Goal: Use online tool/utility: Use online tool/utility

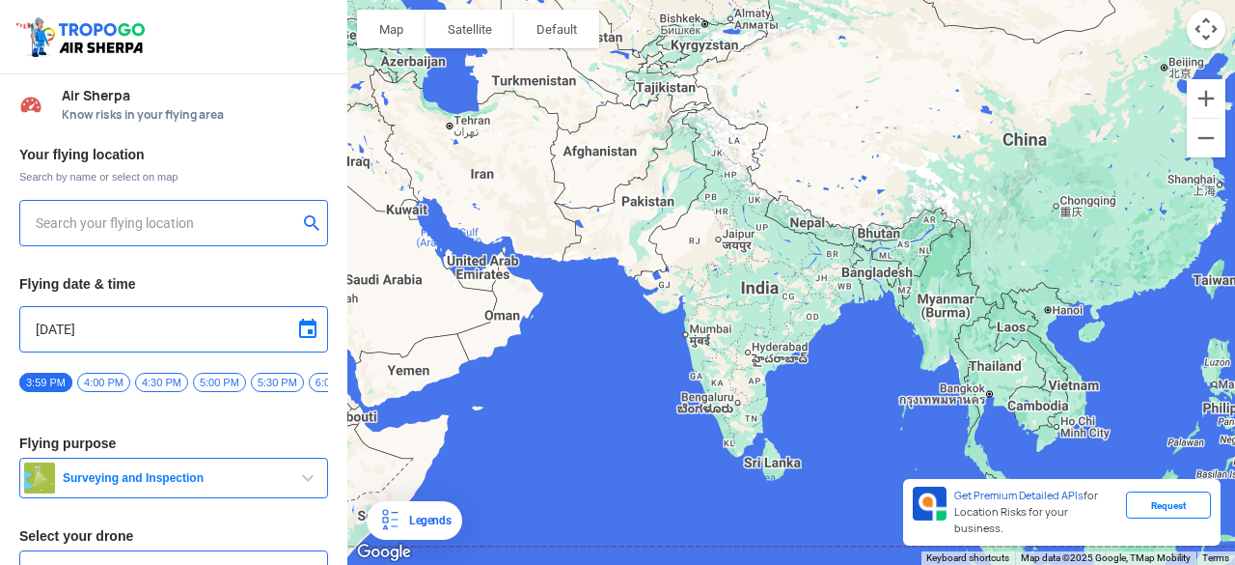
click at [479, 435] on div at bounding box center [791, 282] width 888 height 565
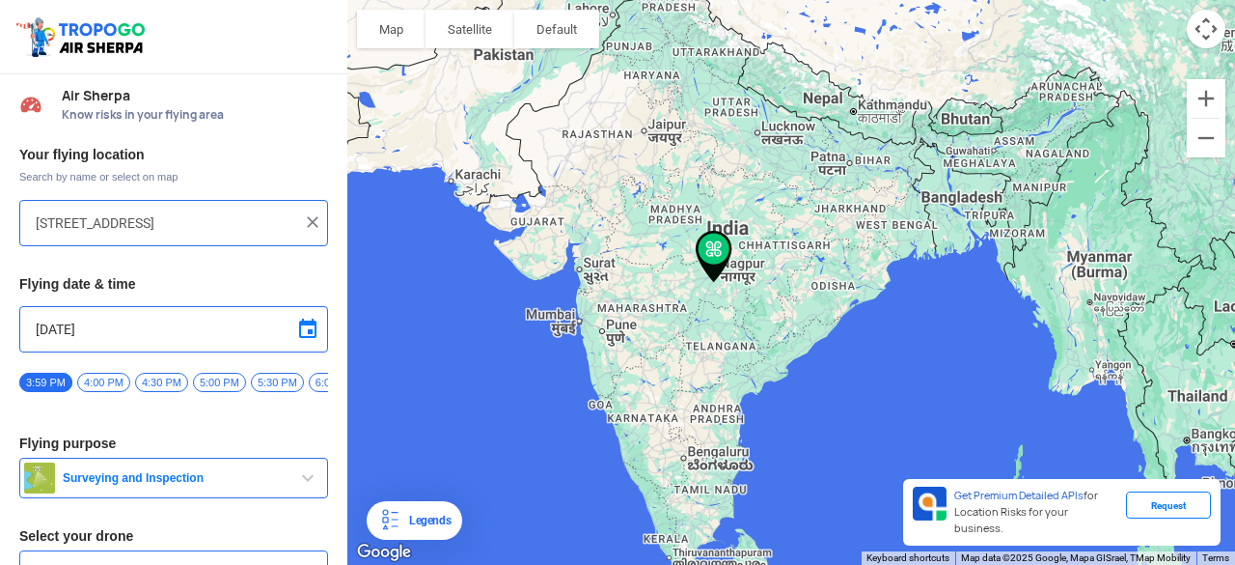
click at [582, 314] on div at bounding box center [791, 282] width 888 height 565
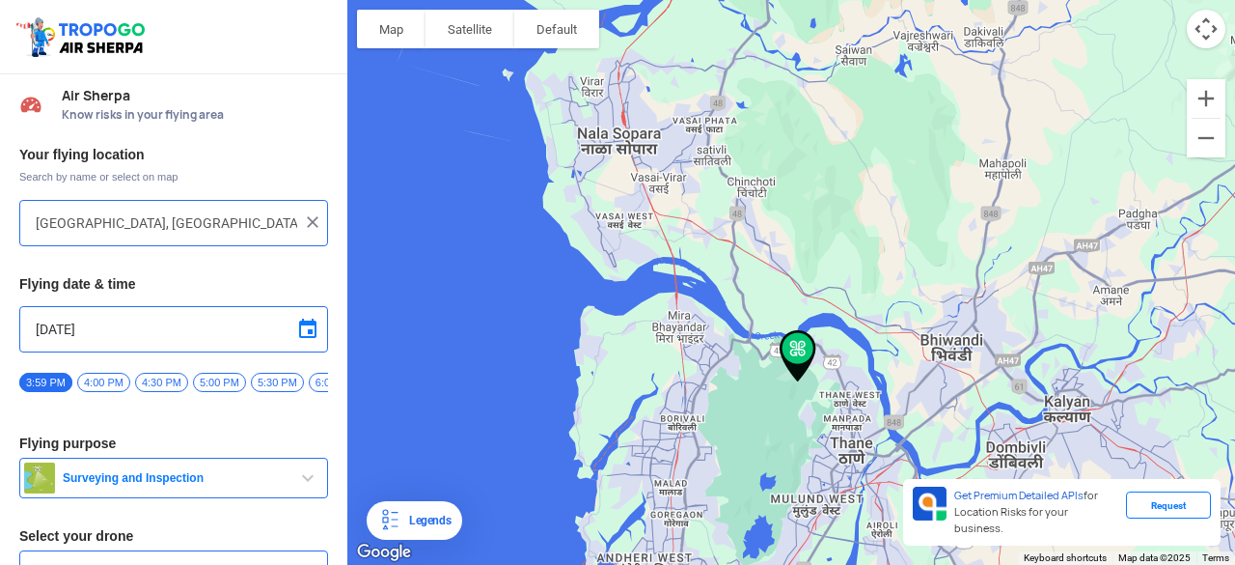
click at [660, 491] on div at bounding box center [791, 282] width 888 height 565
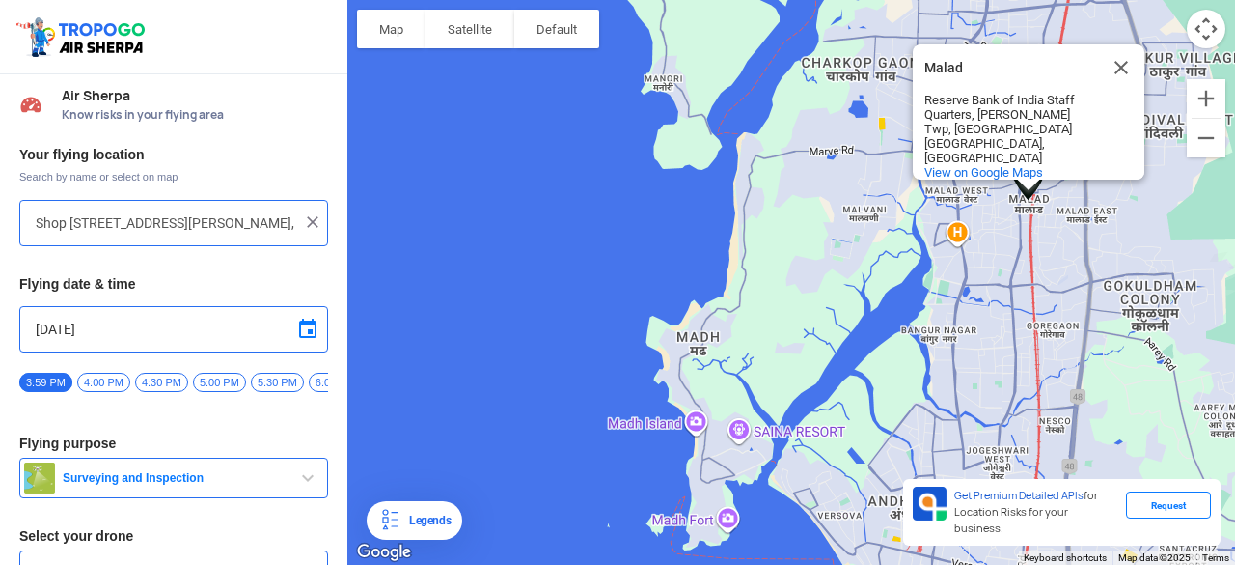
click at [679, 344] on div "Malad Malad Reserve Bank of India Staff Quarters, [PERSON_NAME][GEOGRAPHIC_DATA…" at bounding box center [791, 282] width 888 height 565
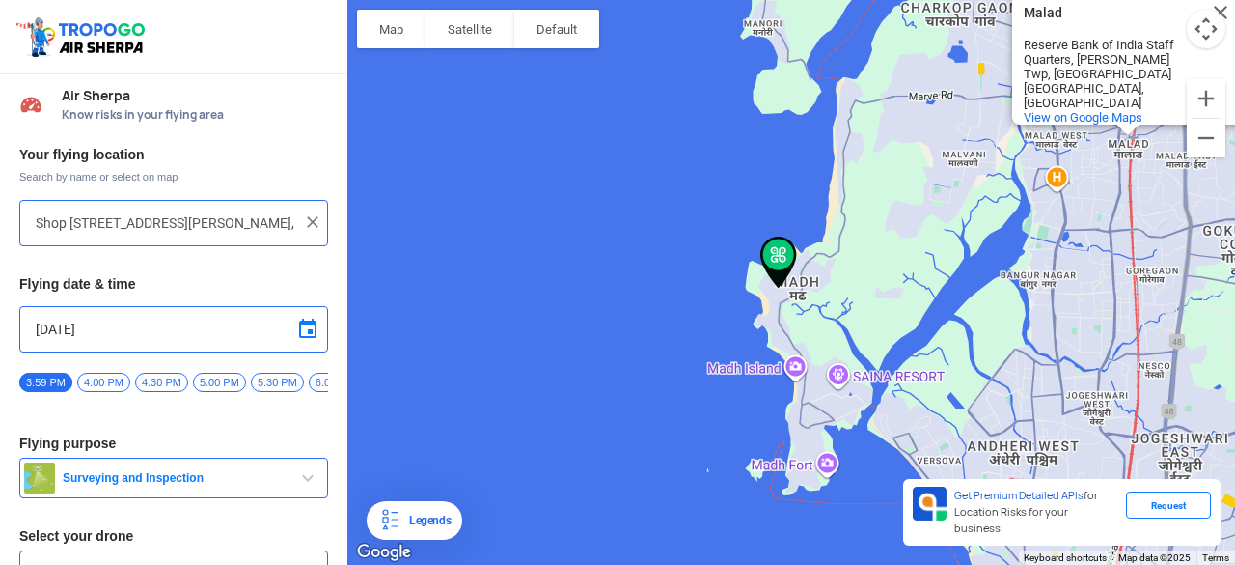
type input "[PERSON_NAME][GEOGRAPHIC_DATA], [GEOGRAPHIC_DATA]"
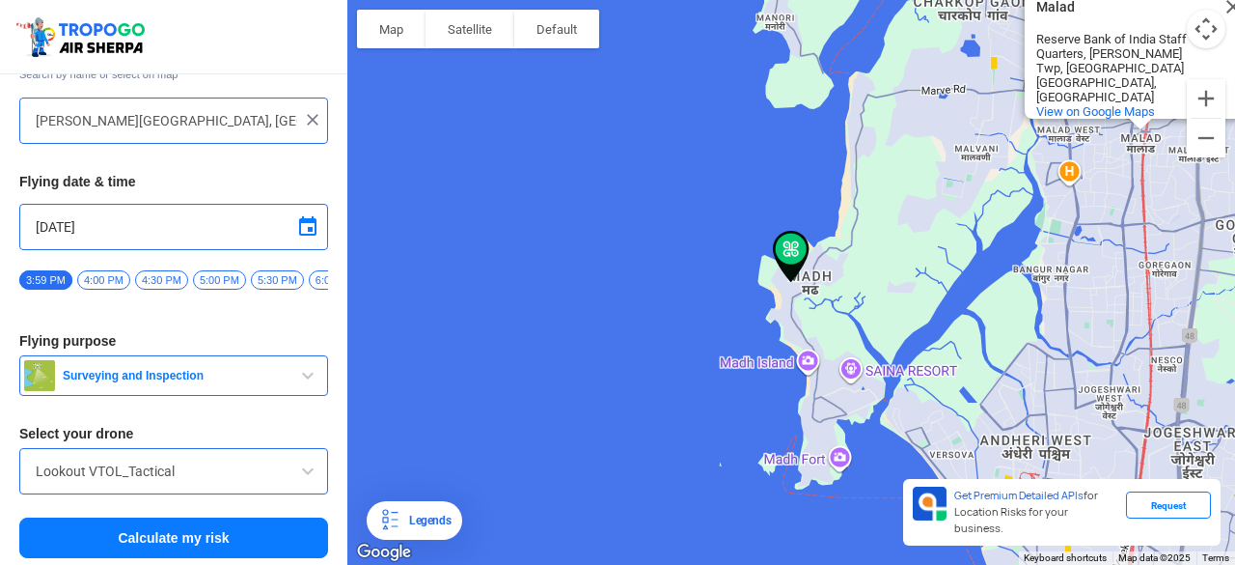
scroll to position [112, 0]
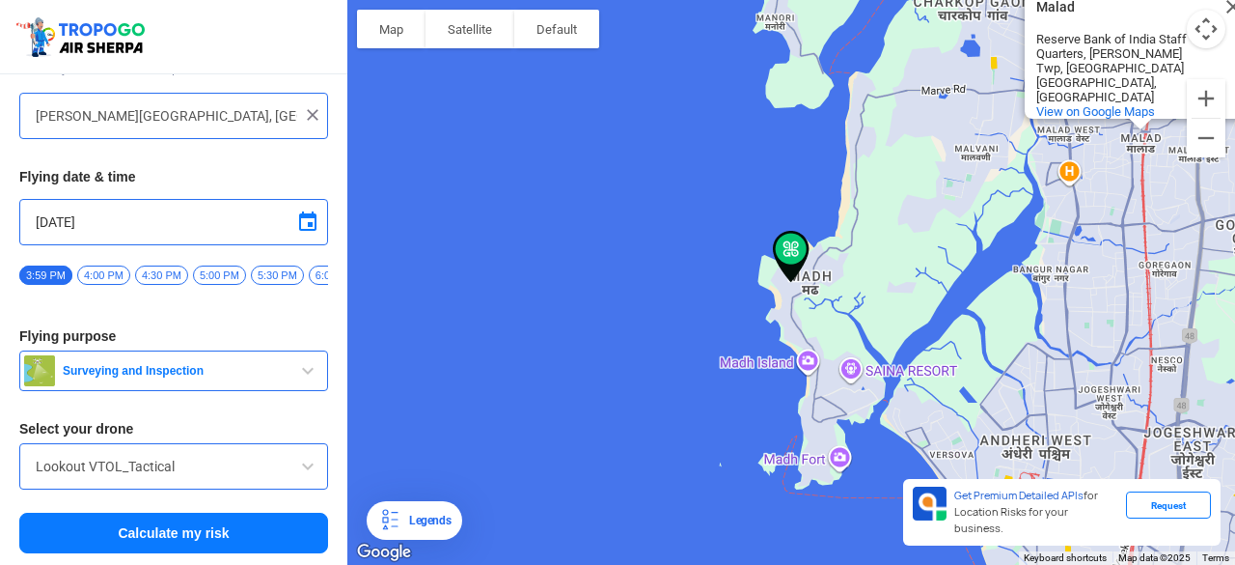
click at [279, 373] on span "Surveying and Inspection" at bounding box center [175, 370] width 241 height 15
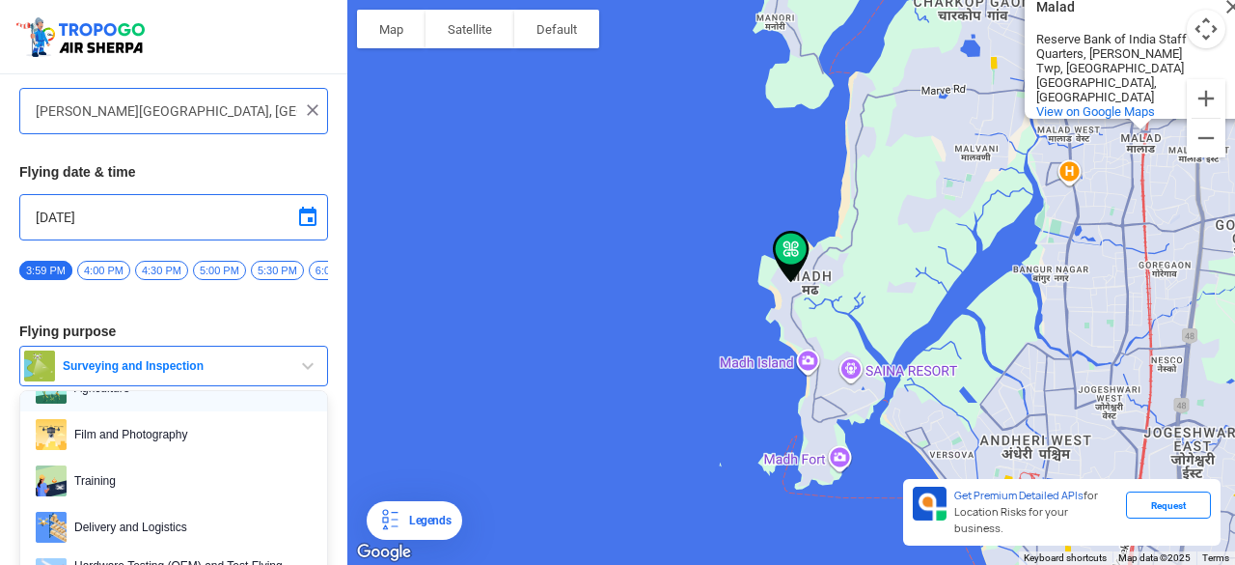
scroll to position [91, 0]
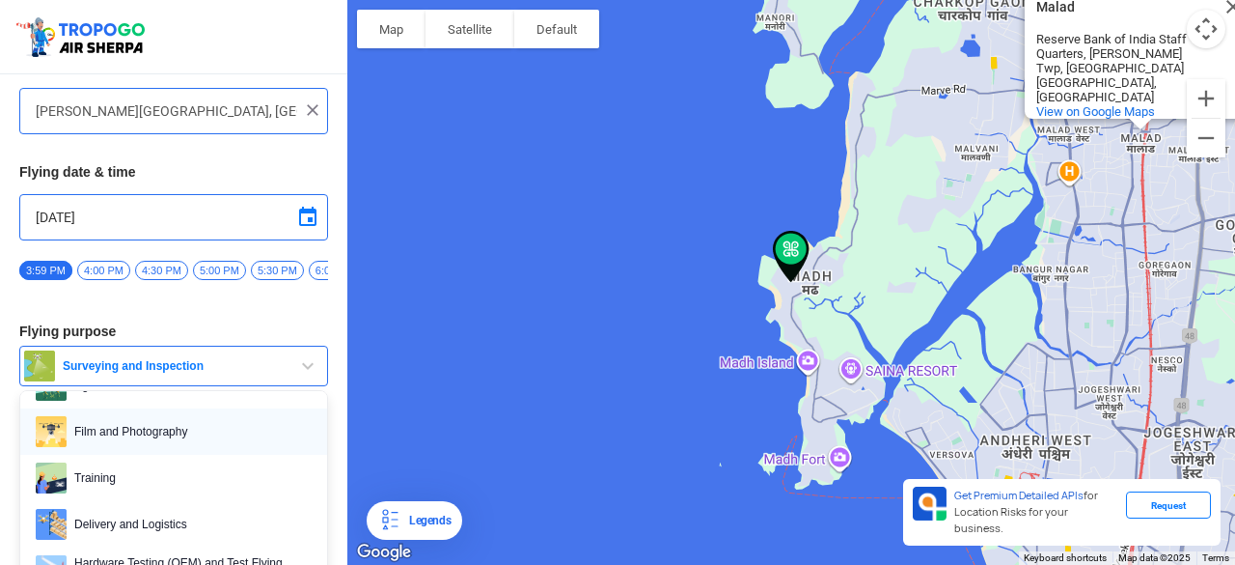
click at [193, 443] on span "Film and Photography" at bounding box center [189, 431] width 245 height 31
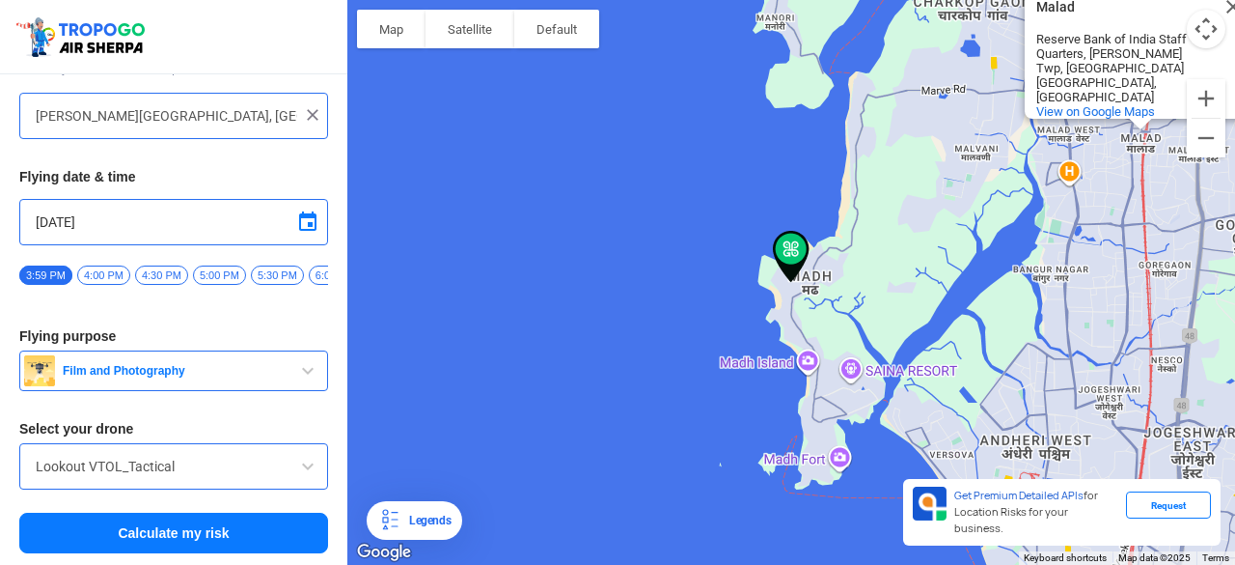
click at [172, 531] on button "Calculate my risk" at bounding box center [173, 532] width 309 height 41
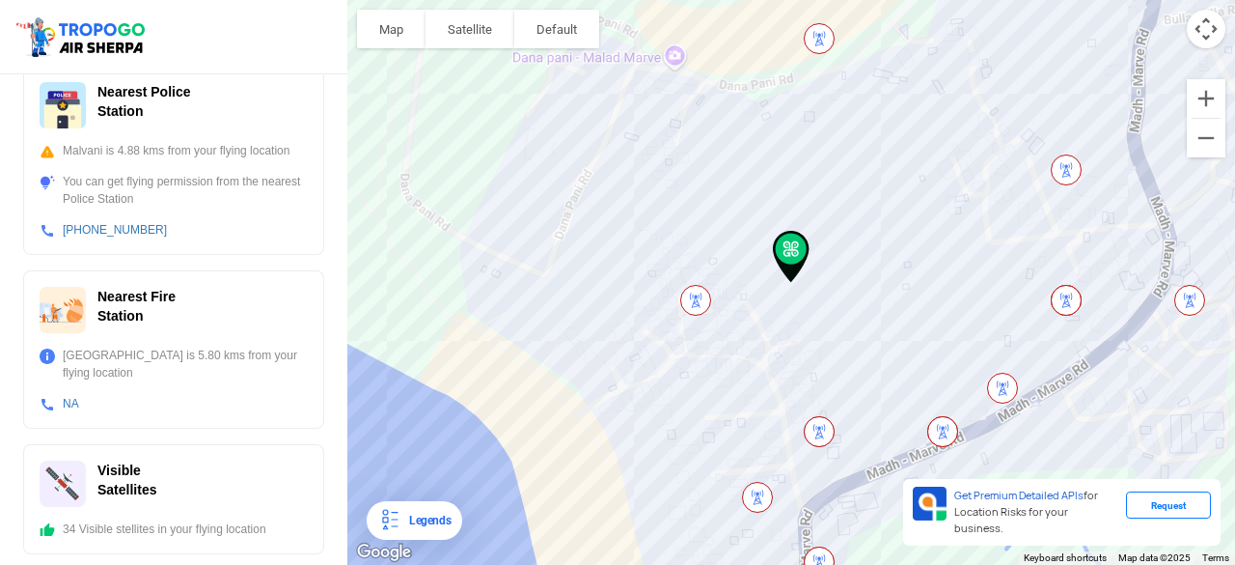
scroll to position [0, 0]
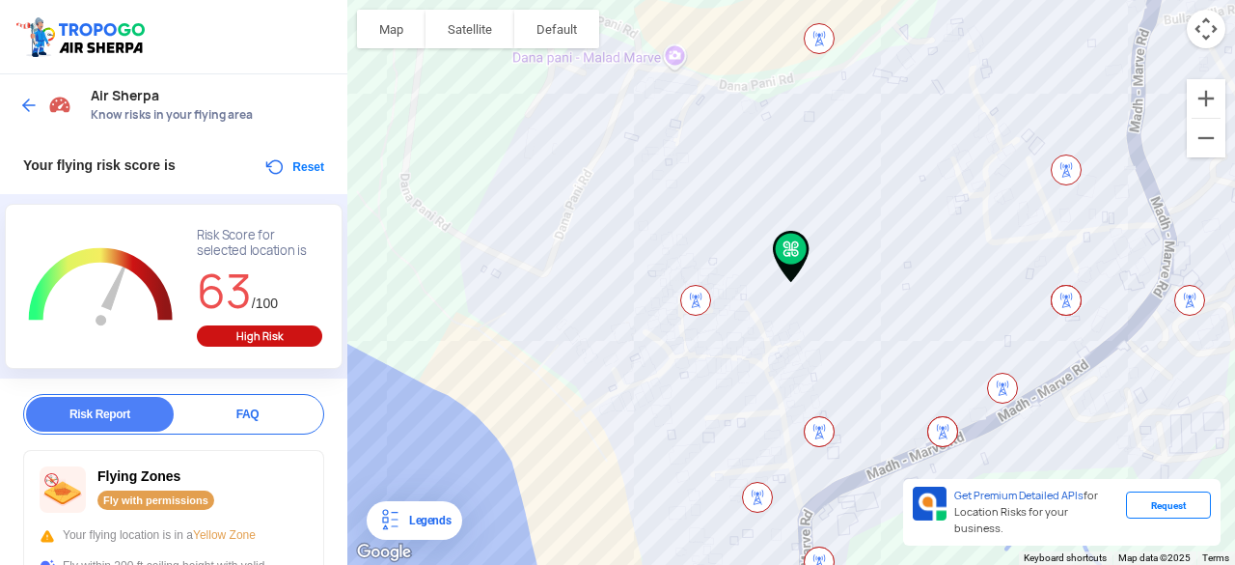
click at [28, 101] on img at bounding box center [28, 105] width 19 height 19
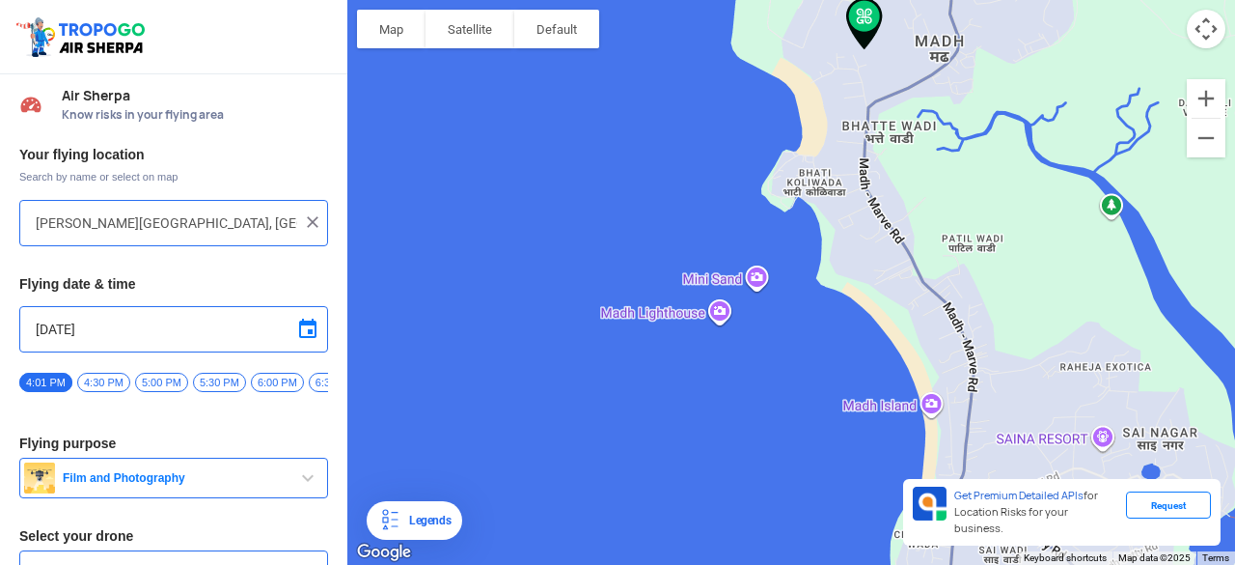
click at [1120, 379] on div "Malad Malad Reserve Bank of India Staff Quarters, [PERSON_NAME][GEOGRAPHIC_DATA…" at bounding box center [791, 282] width 888 height 565
type input "HILL TOP, [PERSON_NAME] Exotica, [PERSON_NAME][GEOGRAPHIC_DATA], [GEOGRAPHIC_DA…"
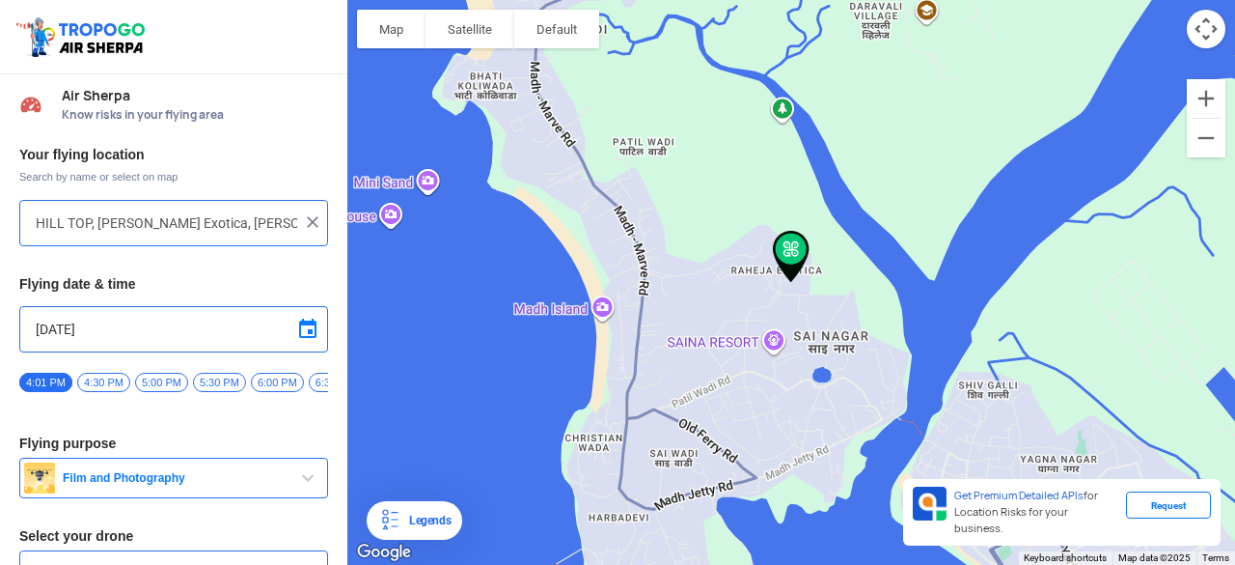
click at [766, 259] on img at bounding box center [791, 257] width 52 height 68
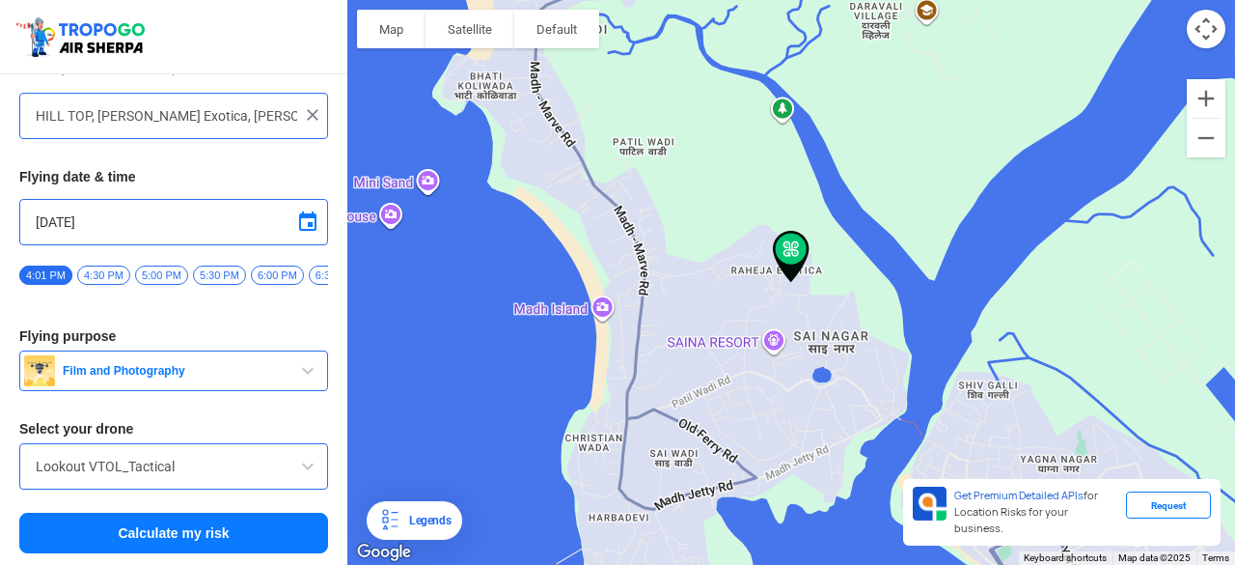
click at [148, 542] on button "Calculate my risk" at bounding box center [173, 532] width 309 height 41
